Goal: Find specific page/section

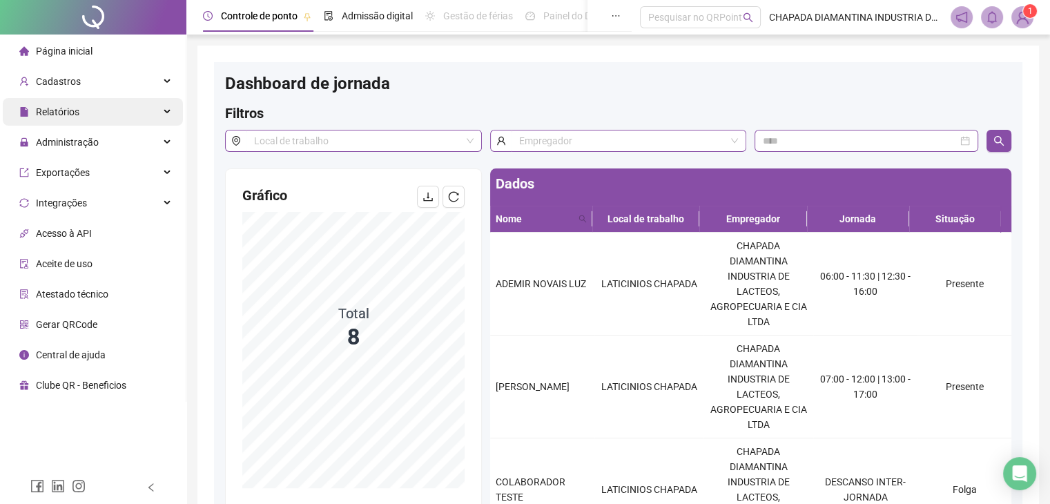
drag, startPoint x: 78, startPoint y: 113, endPoint x: 86, endPoint y: 114, distance: 7.7
click at [78, 113] on div "Relatórios" at bounding box center [93, 112] width 180 height 28
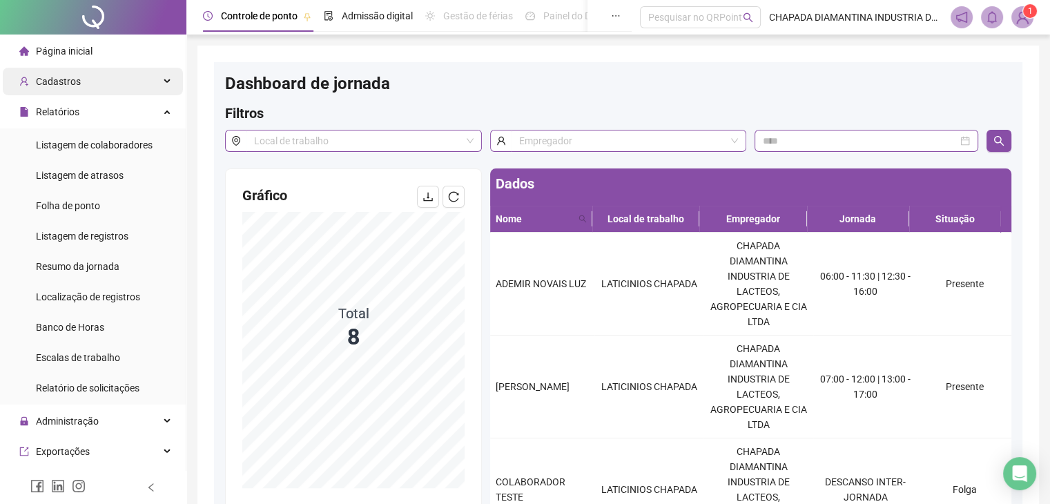
click at [119, 86] on div "Cadastros" at bounding box center [93, 82] width 180 height 28
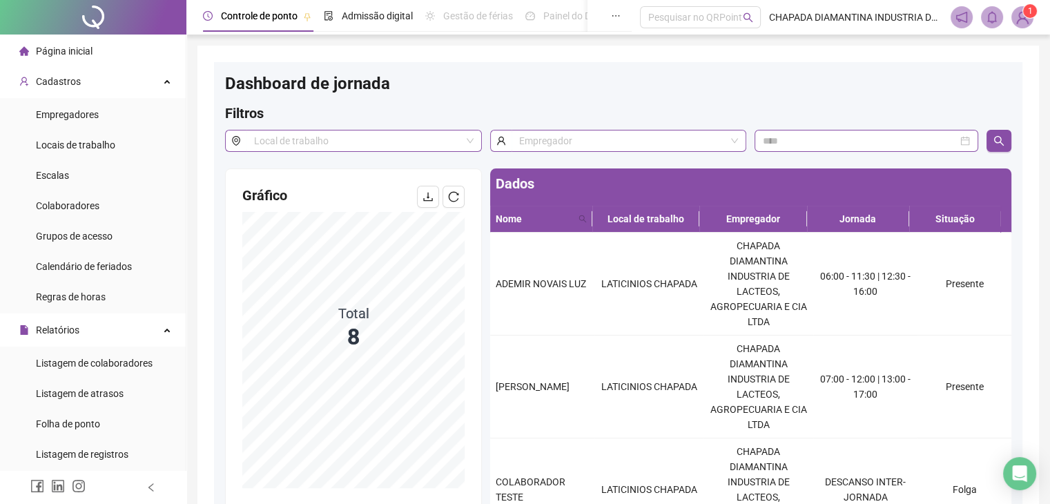
click at [121, 58] on li "Página inicial" at bounding box center [93, 51] width 180 height 28
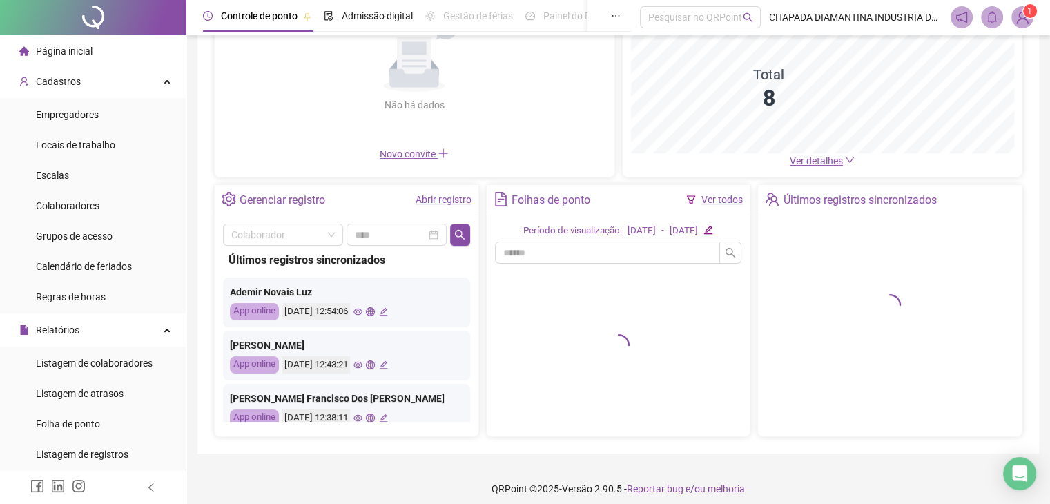
scroll to position [160, 0]
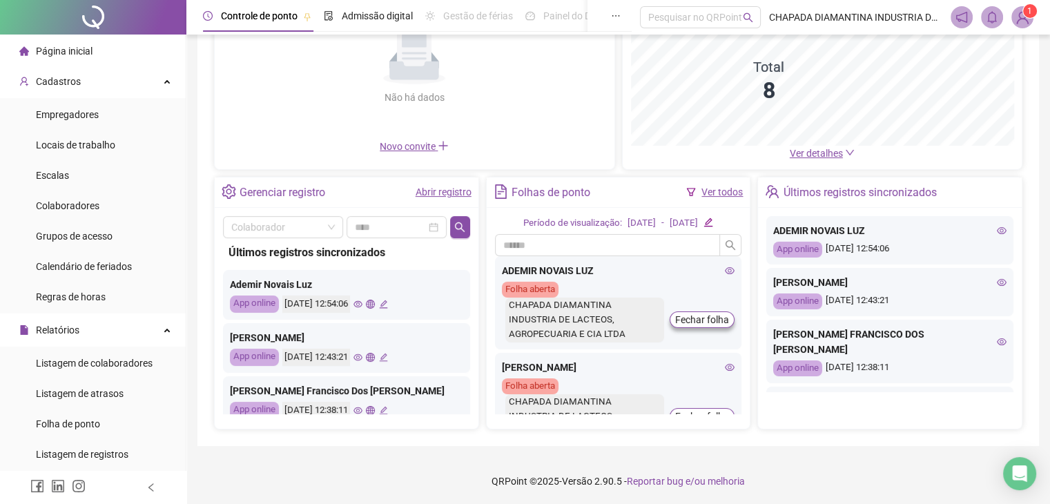
drag, startPoint x: 876, startPoint y: 301, endPoint x: 921, endPoint y: 311, distance: 46.6
click at [921, 311] on div "ANDRESSA DOS SANTOS FERREIRA App online 19/08/2025 12:43:21" at bounding box center [889, 292] width 247 height 48
click at [919, 305] on div "App online 19/08/2025 12:43:21" at bounding box center [889, 301] width 233 height 16
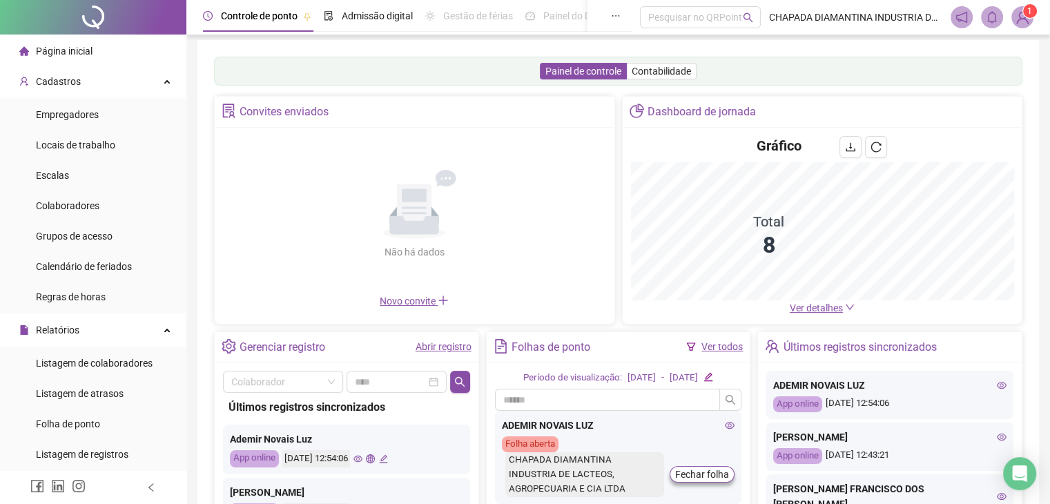
scroll to position [0, 0]
